Goal: Complete application form

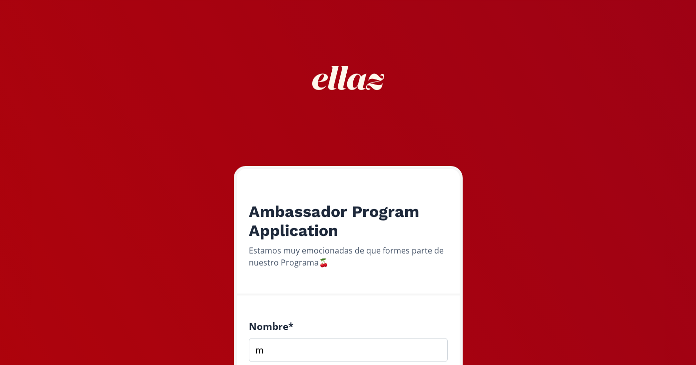
scroll to position [222, 0]
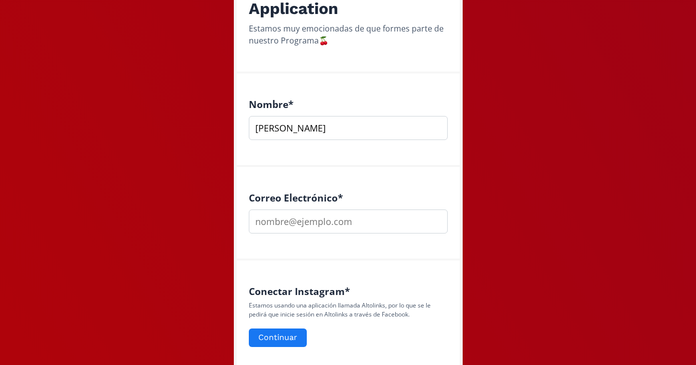
type input "[PERSON_NAME]"
click at [320, 221] on input "email" at bounding box center [348, 221] width 199 height 24
type input "[PERSON_NAME][EMAIL_ADDRESS][PERSON_NAME][DOMAIN_NAME]"
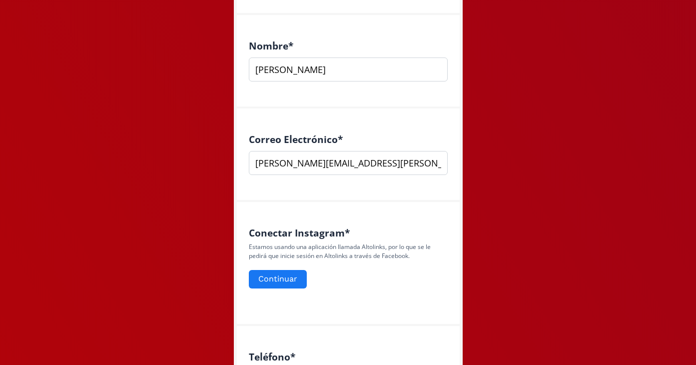
scroll to position [305, 0]
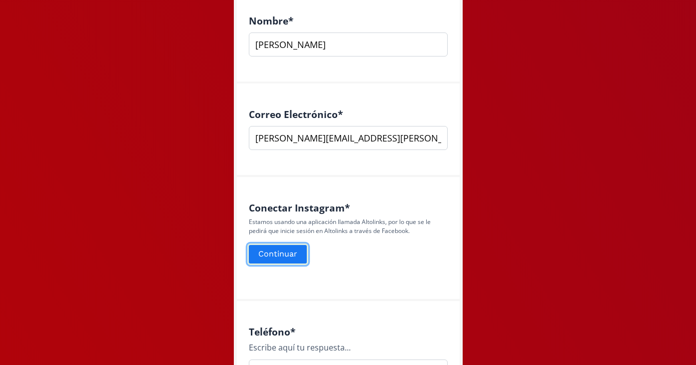
click at [290, 259] on button "Continuar" at bounding box center [277, 253] width 61 height 21
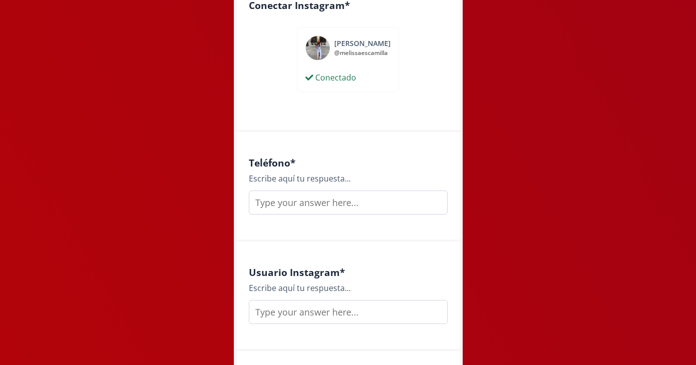
scroll to position [512, 0]
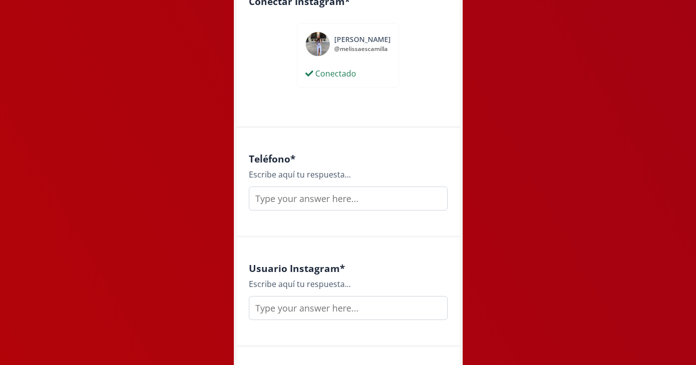
click at [291, 202] on input "text" at bounding box center [348, 198] width 199 height 24
type input "7222455029"
click at [303, 313] on input "text" at bounding box center [348, 308] width 199 height 24
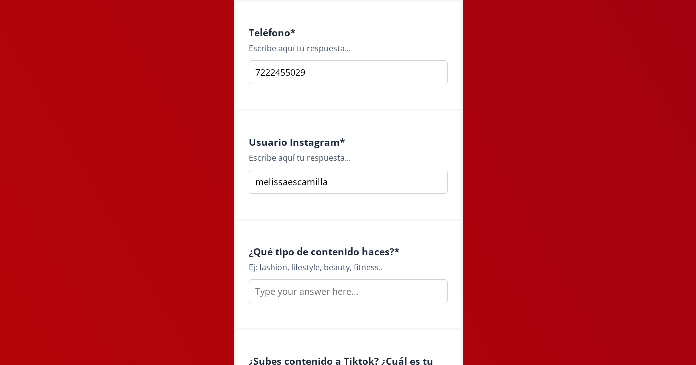
scroll to position [639, 0]
type input "melissaescamilla"
click at [305, 288] on input "text" at bounding box center [348, 290] width 199 height 24
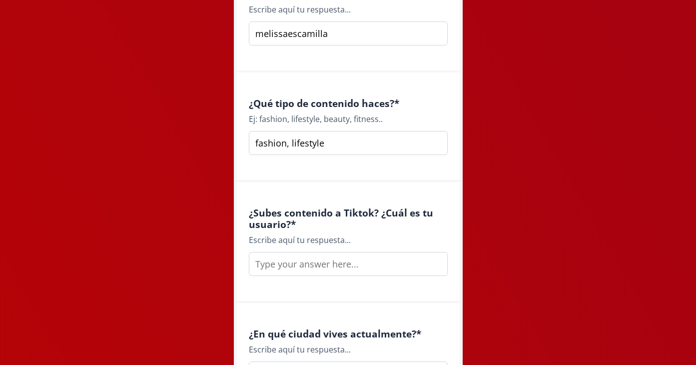
scroll to position [814, 0]
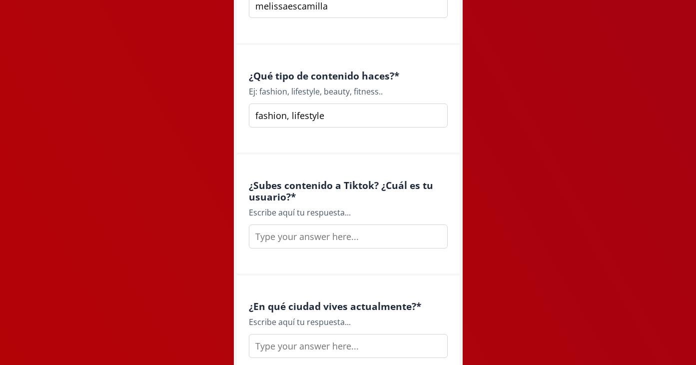
type input "fashion, lifestyle"
click at [309, 236] on input "text" at bounding box center [348, 236] width 199 height 24
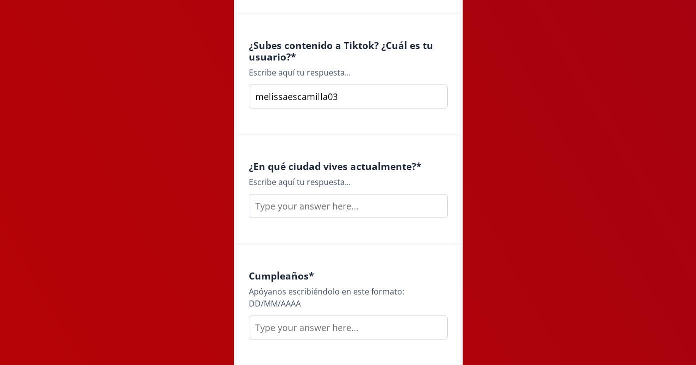
scroll to position [957, 0]
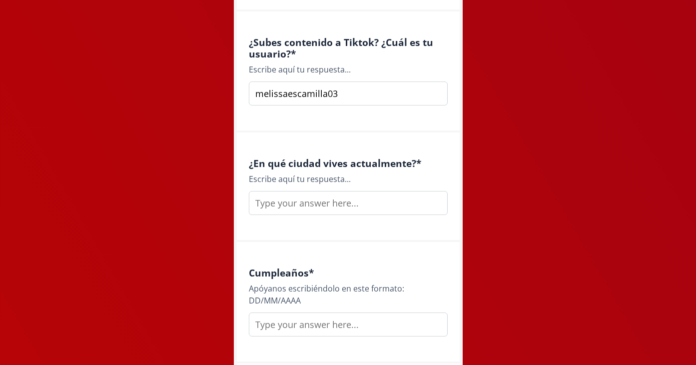
type input "melissaescamilla03"
click at [319, 205] on input "text" at bounding box center [348, 203] width 199 height 24
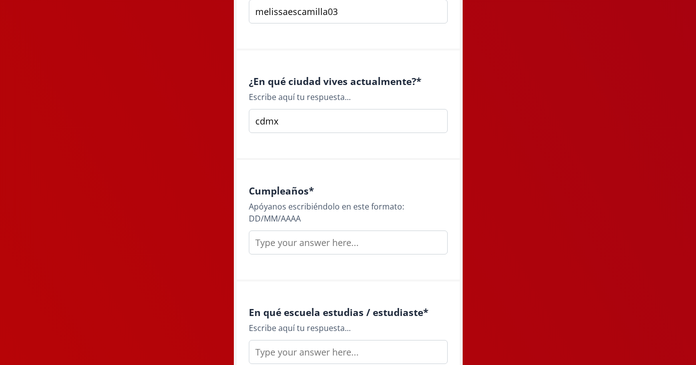
scroll to position [1045, 0]
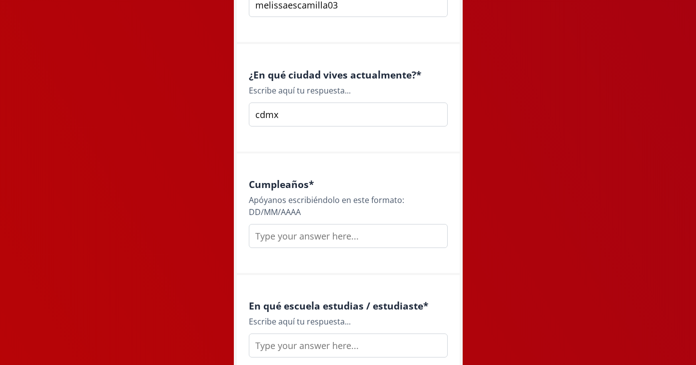
type input "cdmx"
click at [297, 239] on input "text" at bounding box center [348, 236] width 199 height 24
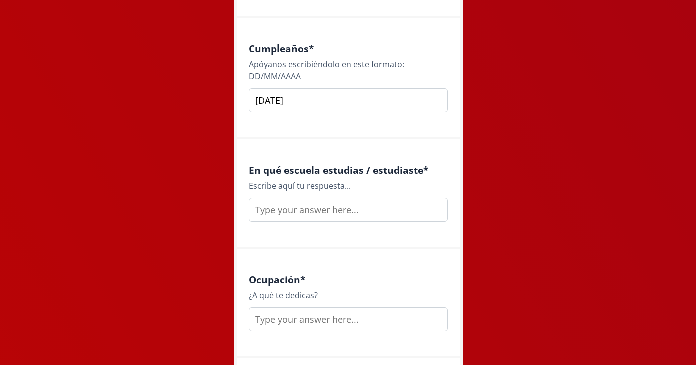
scroll to position [1187, 0]
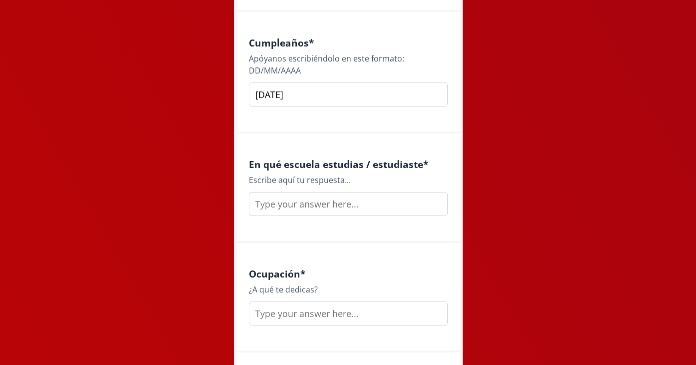
type input "12/02/1998"
click at [287, 208] on input "text" at bounding box center [348, 204] width 199 height 24
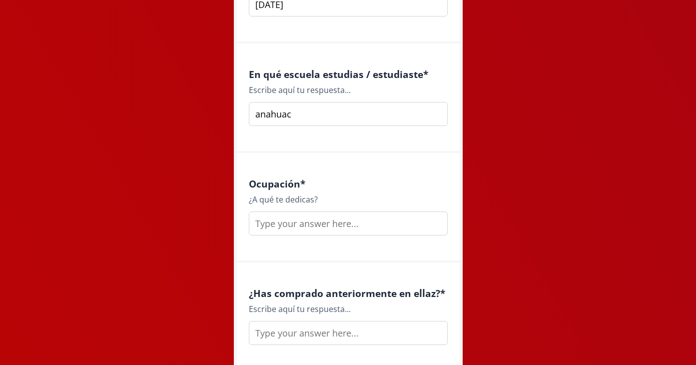
scroll to position [1297, 0]
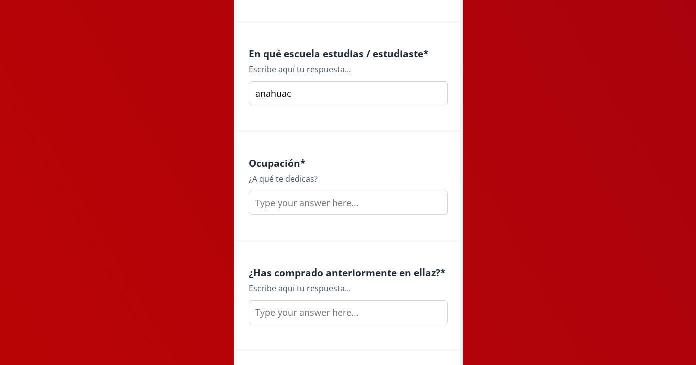
type input "anahuac"
click at [292, 211] on input "text" at bounding box center [348, 203] width 199 height 24
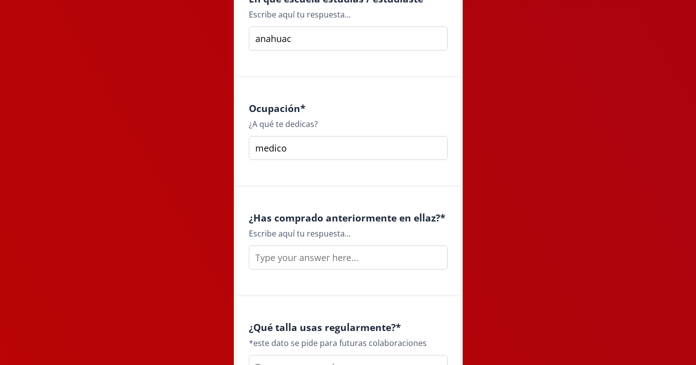
scroll to position [1352, 0]
type input "medico"
click at [338, 253] on input "text" at bounding box center [348, 258] width 199 height 24
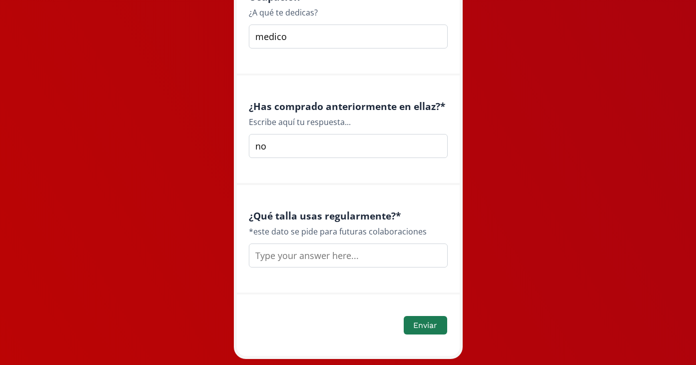
scroll to position [1478, 0]
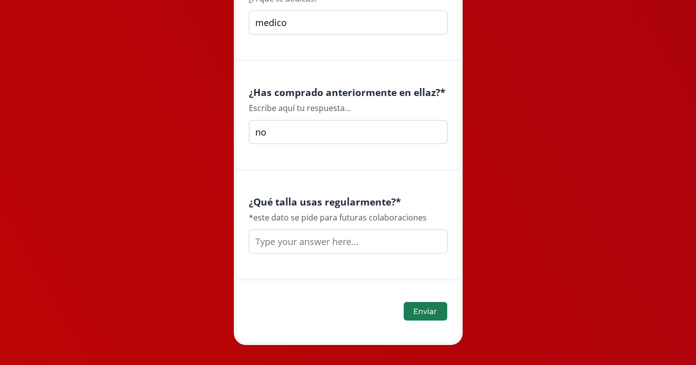
type input "no"
click at [321, 246] on input "text" at bounding box center [348, 241] width 199 height 24
type input "small"
click at [425, 309] on button "Enviar" at bounding box center [425, 310] width 46 height 21
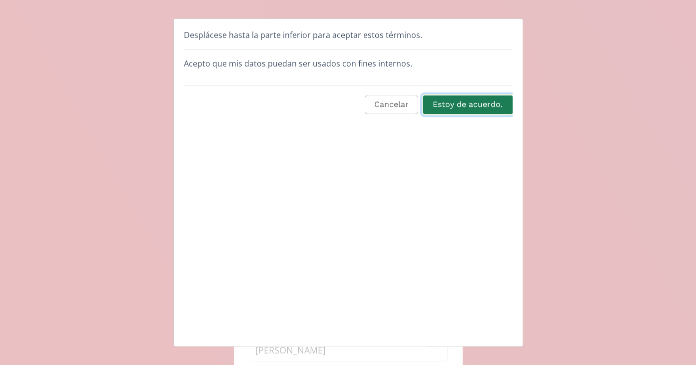
click at [458, 102] on button "Estoy de acuerdo." at bounding box center [468, 104] width 92 height 21
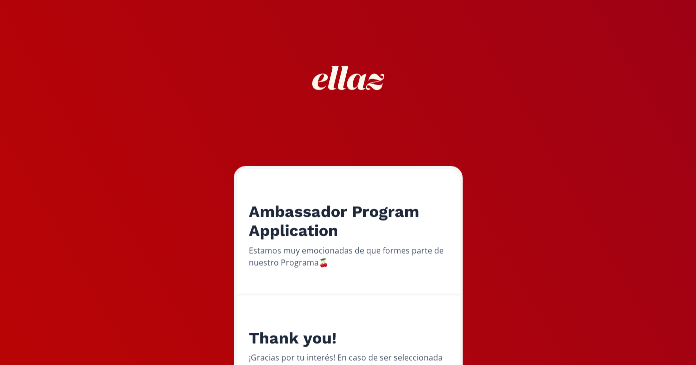
scroll to position [101, 0]
